Goal: Check status

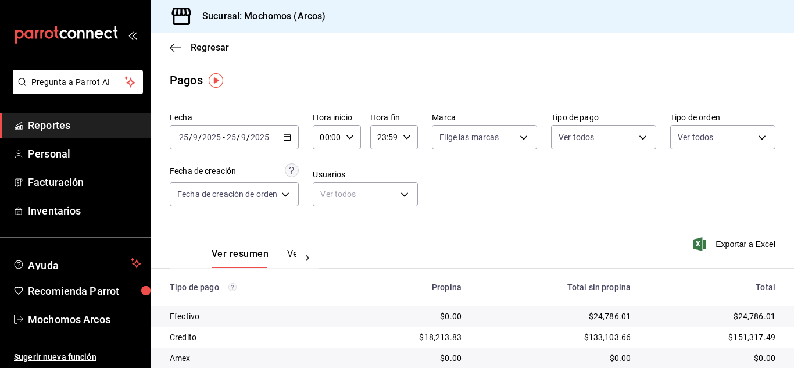
click at [664, 161] on div "Fecha 2025-09-25 25 / 9 / 2025 - 2025-09-25 25 / 9 / 2025 Hora inicio 00:00 Hor…" at bounding box center [473, 164] width 606 height 113
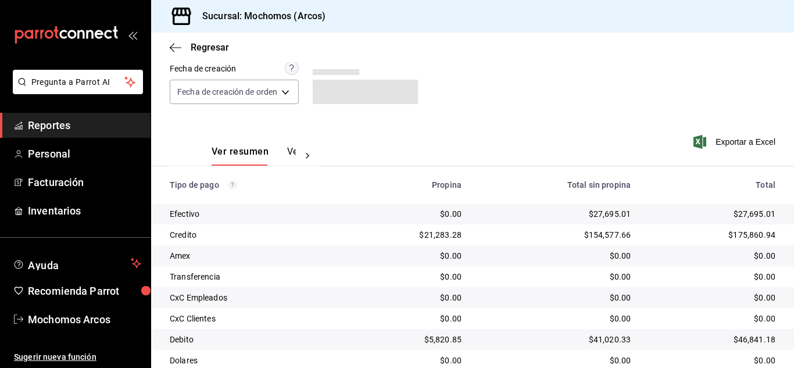
scroll to position [145, 0]
